Goal: Task Accomplishment & Management: Manage account settings

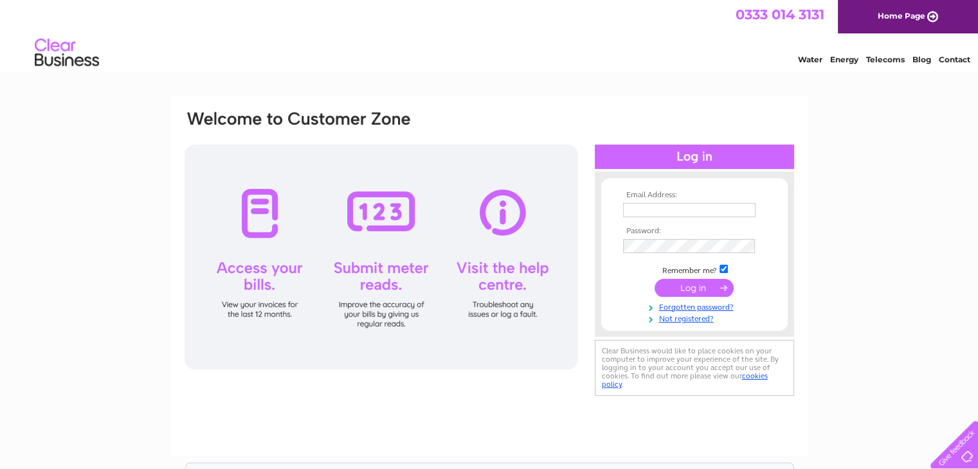
type input "info@thecourtyardevents.com"
click at [684, 286] on input "submit" at bounding box center [694, 288] width 79 height 18
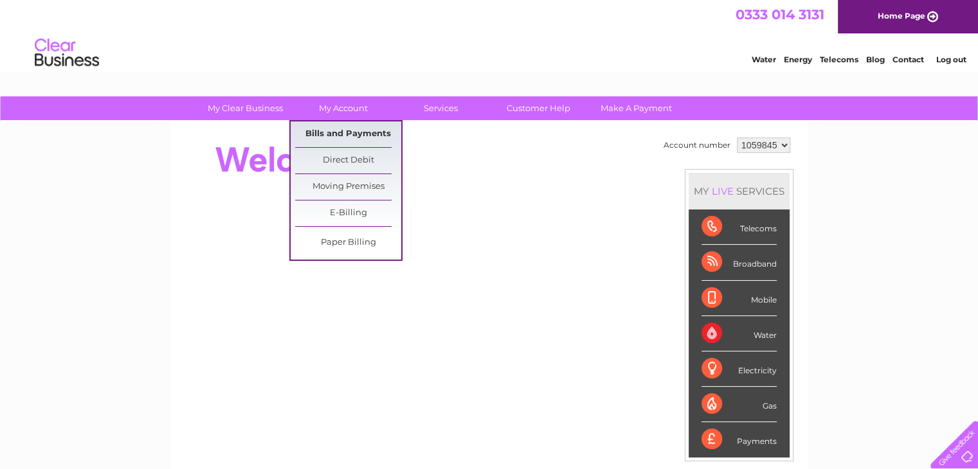
click at [338, 132] on link "Bills and Payments" at bounding box center [348, 135] width 106 height 26
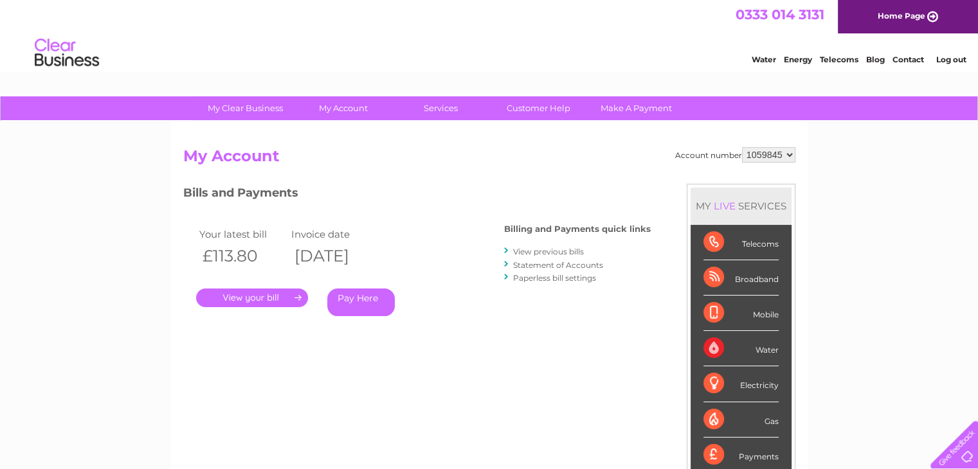
click at [237, 296] on link "." at bounding box center [252, 298] width 112 height 19
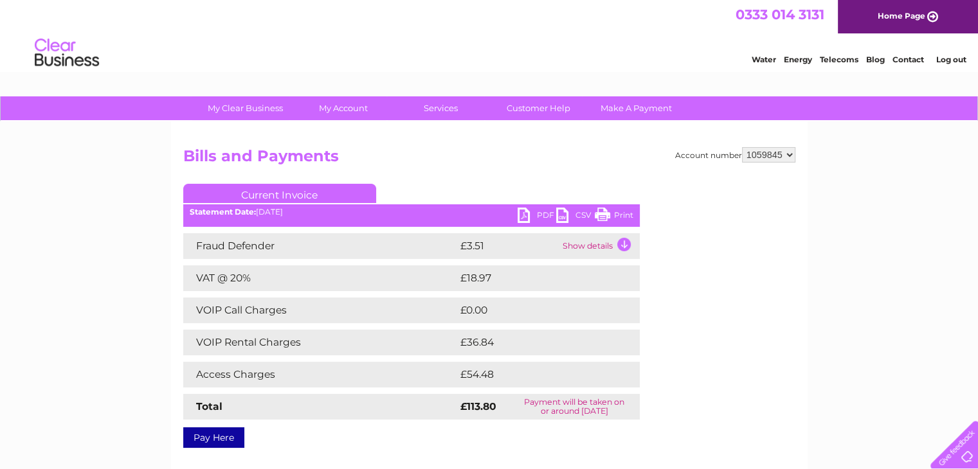
click at [559, 214] on link "CSV" at bounding box center [575, 217] width 39 height 19
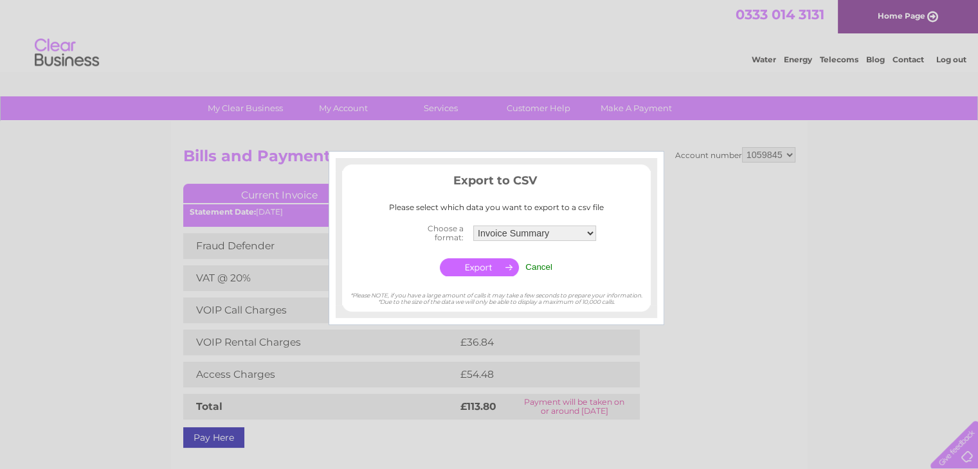
click at [536, 265] on input "Cancel" at bounding box center [538, 267] width 27 height 10
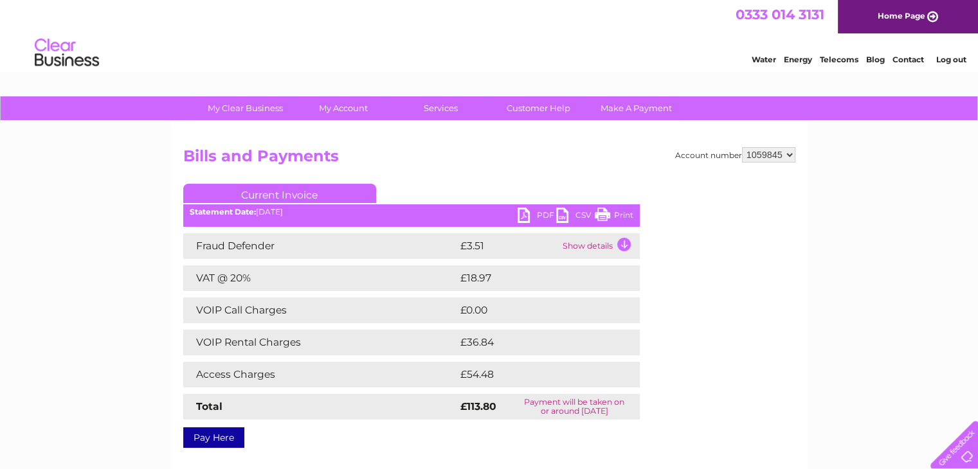
click at [520, 218] on link "PDF" at bounding box center [537, 217] width 39 height 19
